Goal: Check status

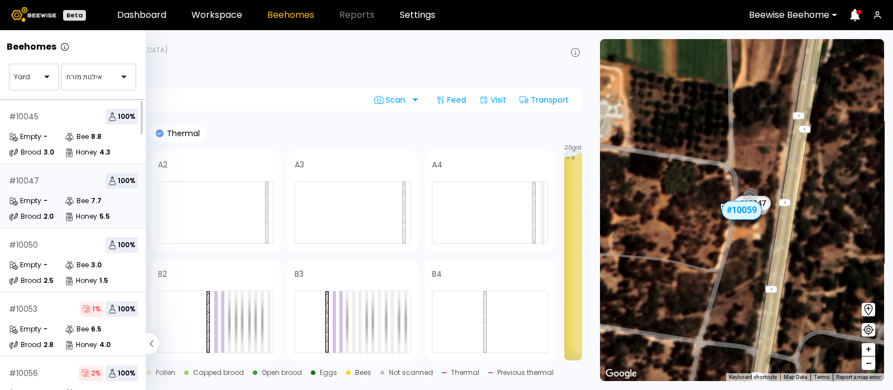
scroll to position [6, 0]
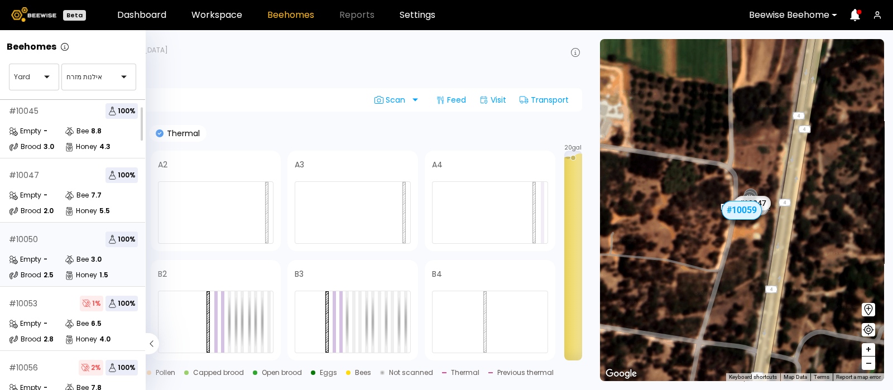
click at [61, 239] on div "# 10050 100 %" at bounding box center [73, 240] width 129 height 16
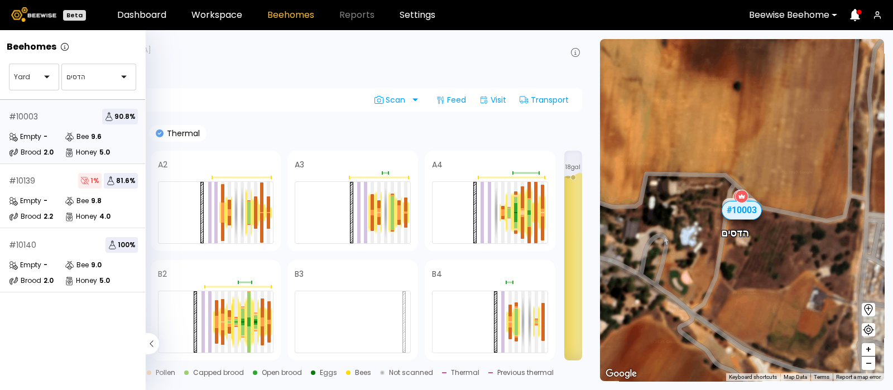
click at [50, 126] on div "# 10003 90.8 % Empty - Bee 9.6 Brood 2.0 Honey 5.0" at bounding box center [73, 132] width 147 height 64
click at [32, 195] on div "Empty" at bounding box center [25, 200] width 32 height 11
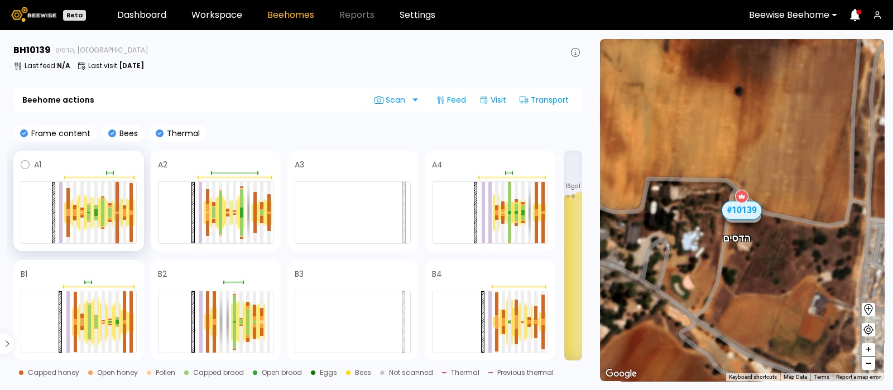
click at [117, 212] on div at bounding box center [117, 213] width 3 height 2
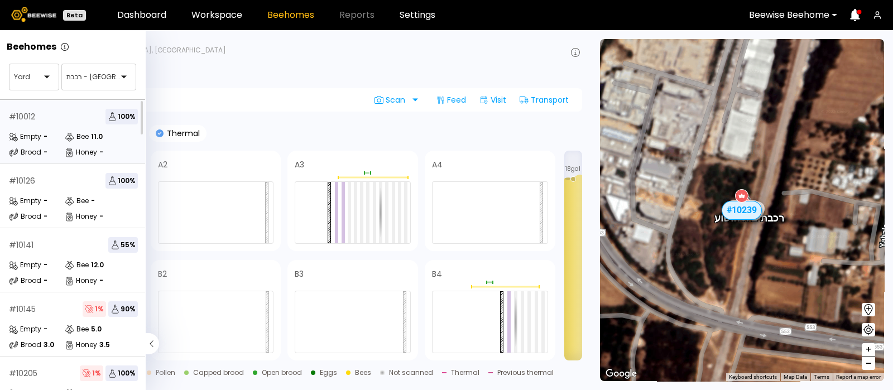
click at [56, 124] on div "# 10012 100 % Empty - Bee 11.0 Brood - Honey -" at bounding box center [73, 132] width 147 height 64
